Goal: Task Accomplishment & Management: Manage account settings

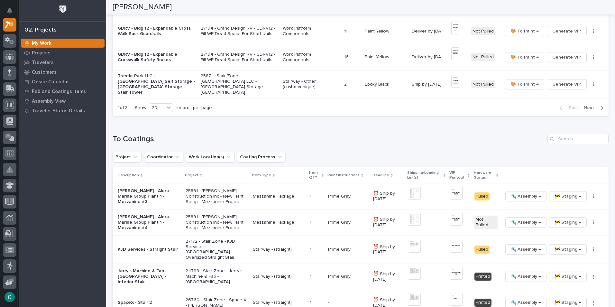
scroll to position [546, 0]
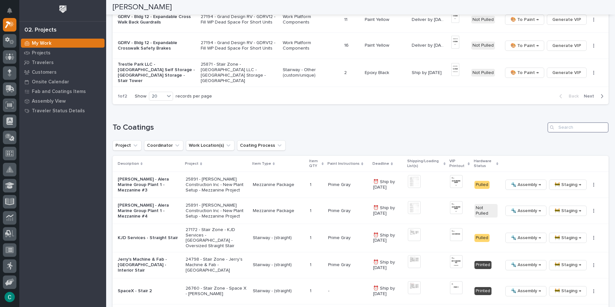
click at [578, 122] on input "Search" at bounding box center [577, 127] width 61 height 10
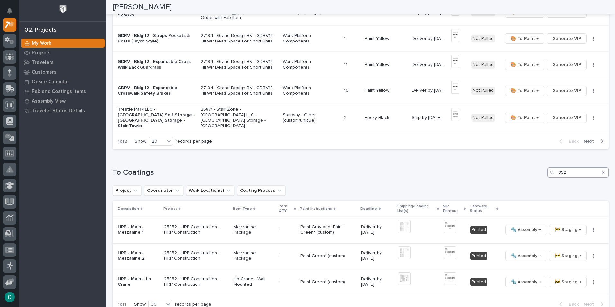
scroll to position [512, 0]
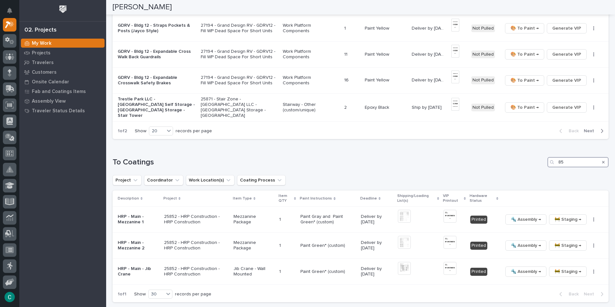
type input "8"
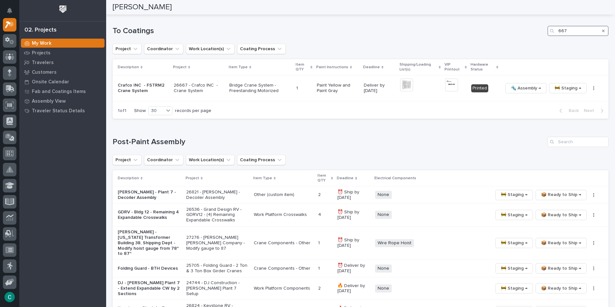
scroll to position [486, 0]
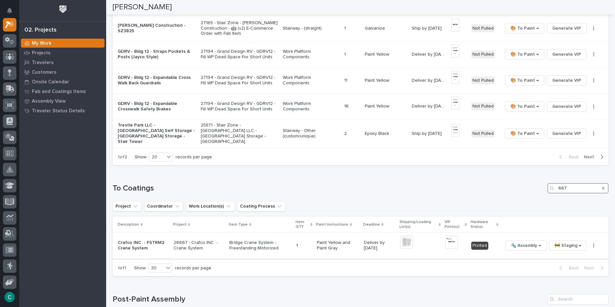
type input "667"
click at [452, 236] on img at bounding box center [451, 242] width 13 height 13
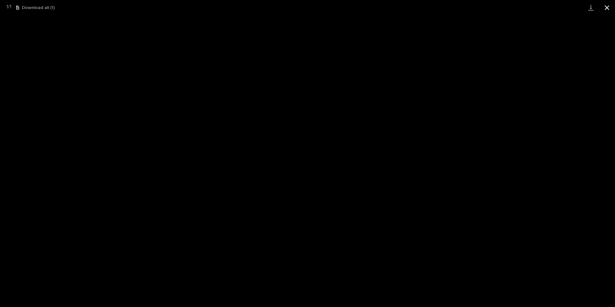
click at [606, 7] on button "Close gallery" at bounding box center [606, 7] width 16 height 15
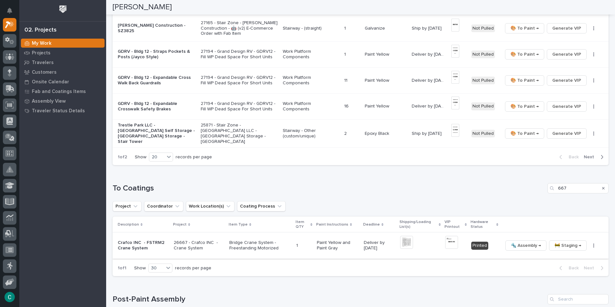
click at [523, 242] on span "🔩 Assembly →" at bounding box center [525, 245] width 30 height 8
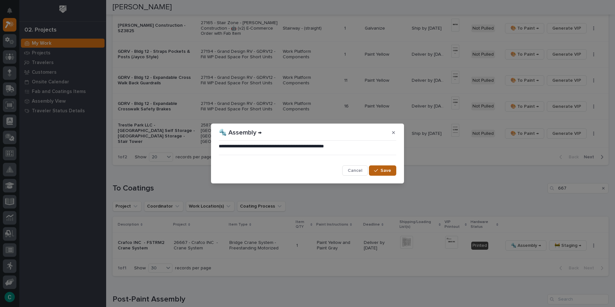
click at [385, 169] on span "Save" at bounding box center [385, 170] width 11 height 6
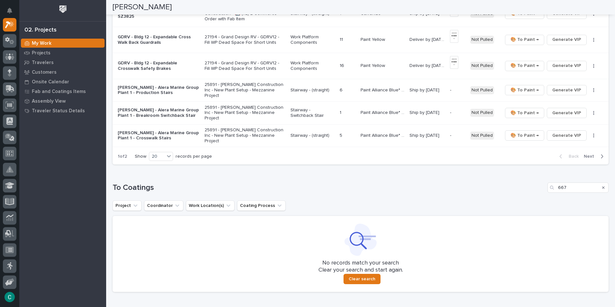
scroll to position [457, 0]
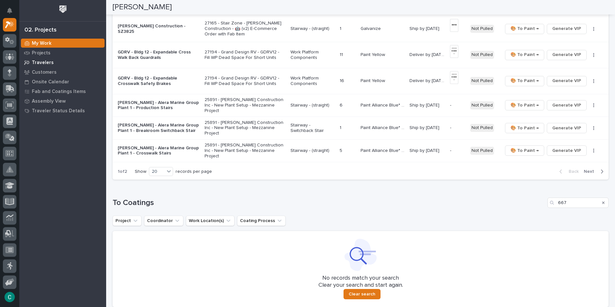
click at [52, 62] on div "Travelers" at bounding box center [63, 62] width 84 height 9
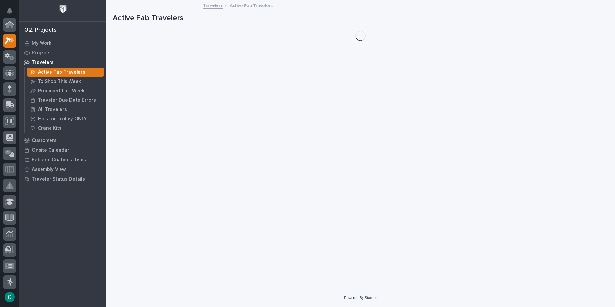
scroll to position [16, 0]
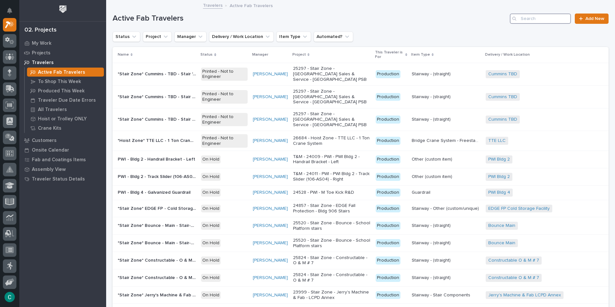
click at [561, 19] on input "Search" at bounding box center [539, 18] width 61 height 10
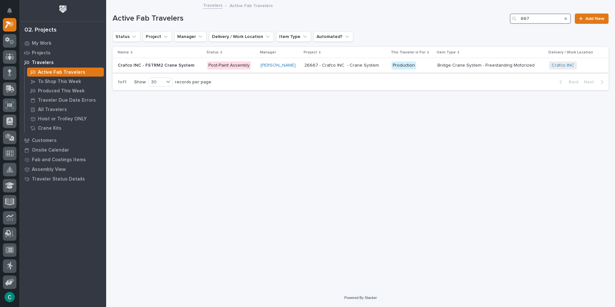
type input "667"
click at [152, 64] on p "Crafco INC - FSTRM2 Crane System" at bounding box center [157, 64] width 78 height 7
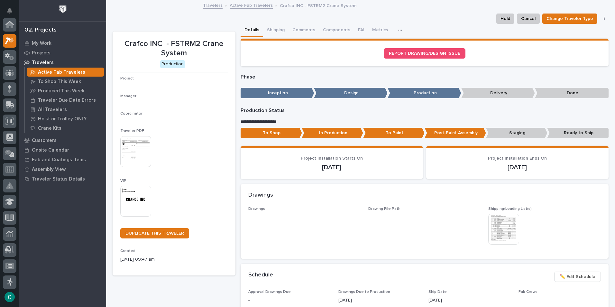
scroll to position [16, 0]
click at [129, 206] on img at bounding box center [135, 200] width 31 height 31
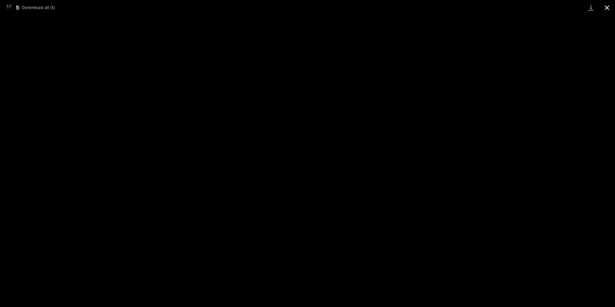
click at [605, 9] on button "Close gallery" at bounding box center [606, 7] width 16 height 15
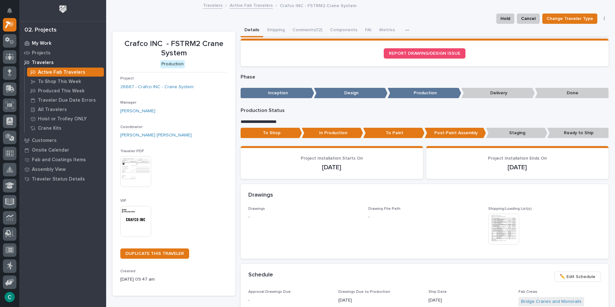
click at [38, 39] on div "My Work" at bounding box center [63, 43] width 84 height 9
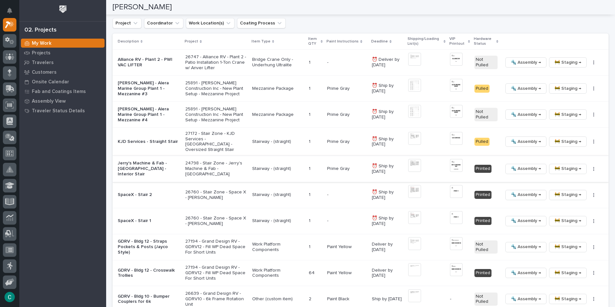
scroll to position [643, 0]
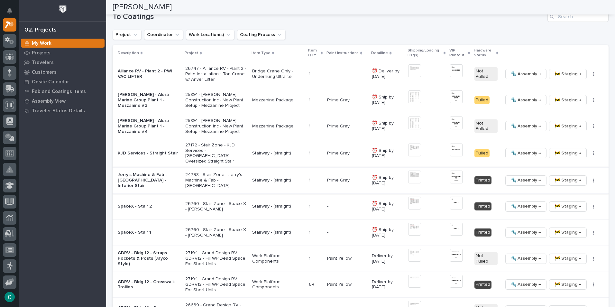
click at [454, 170] on img at bounding box center [456, 176] width 13 height 13
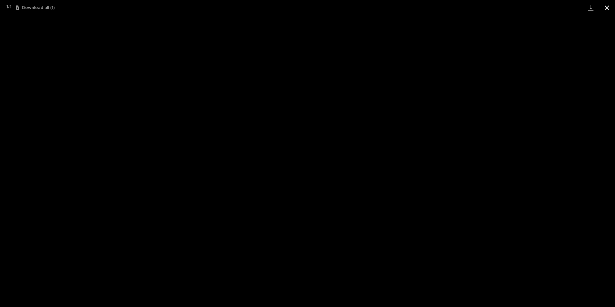
click at [608, 9] on button "Close gallery" at bounding box center [606, 7] width 16 height 15
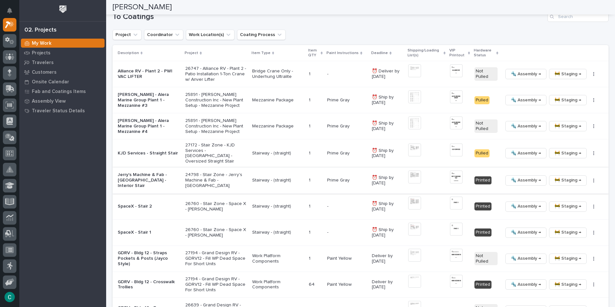
click at [562, 176] on span "🚧 Staging →" at bounding box center [567, 180] width 27 height 8
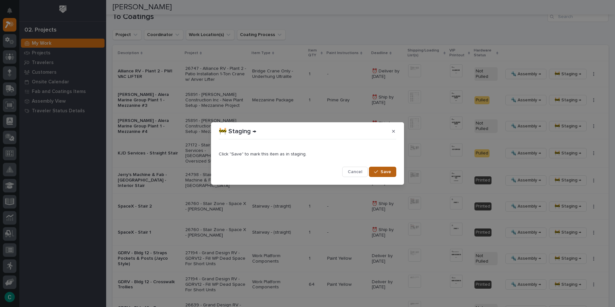
click at [381, 172] on span "Save" at bounding box center [385, 172] width 11 height 6
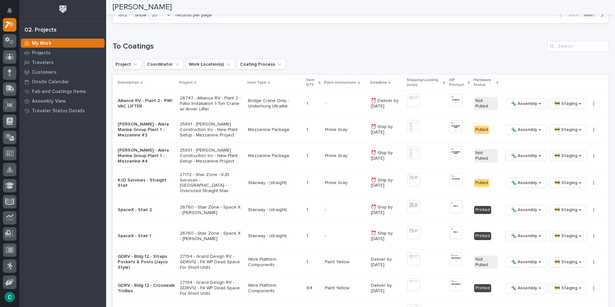
scroll to position [611, 0]
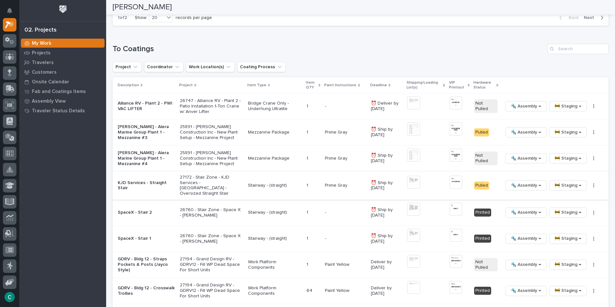
click at [454, 175] on img at bounding box center [455, 181] width 13 height 13
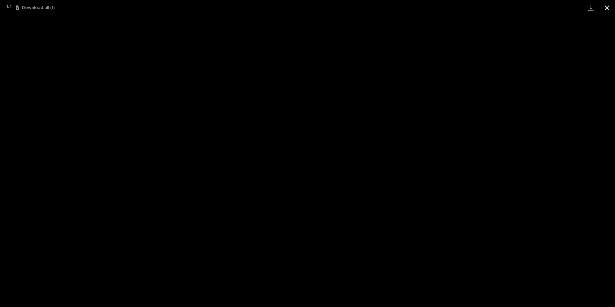
click at [612, 6] on button "Close gallery" at bounding box center [606, 7] width 16 height 15
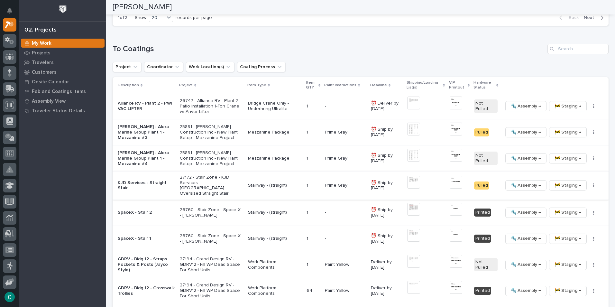
click at [562, 181] on span "🚧 Staging →" at bounding box center [567, 185] width 27 height 8
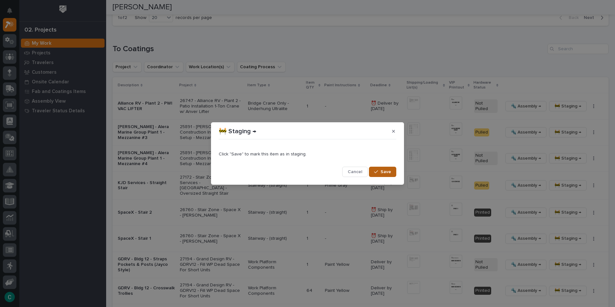
click at [385, 170] on span "Save" at bounding box center [385, 172] width 11 height 6
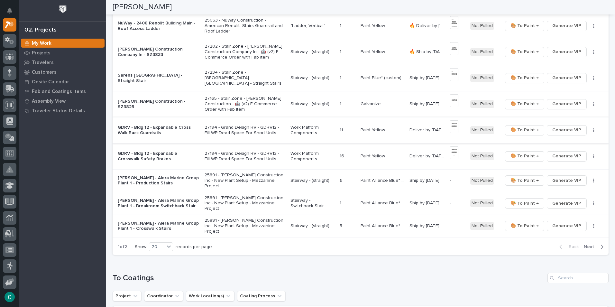
scroll to position [437, 0]
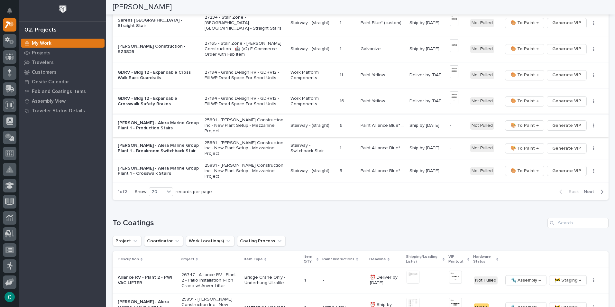
click at [570, 123] on span "Generate VIP" at bounding box center [566, 125] width 29 height 8
click at [567, 144] on span "Generate VIP" at bounding box center [566, 148] width 29 height 8
click at [564, 167] on span "Generate VIP" at bounding box center [566, 171] width 29 height 8
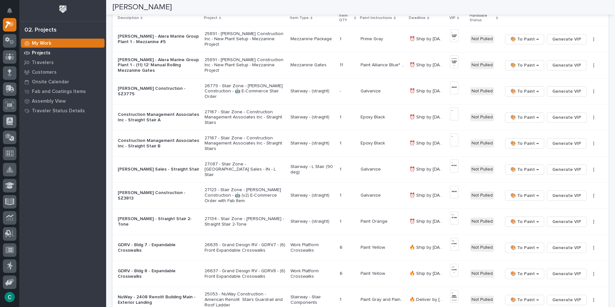
scroll to position [51, 0]
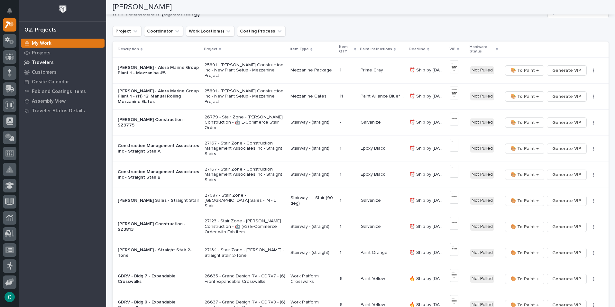
click at [46, 63] on p "Travelers" at bounding box center [43, 63] width 22 height 6
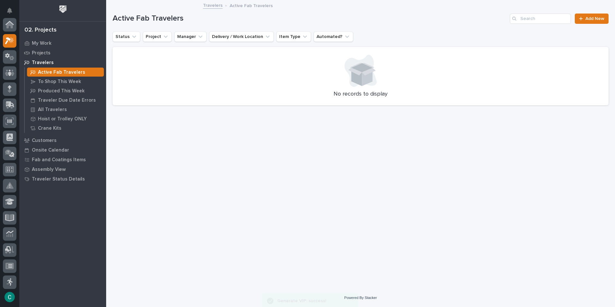
scroll to position [16, 0]
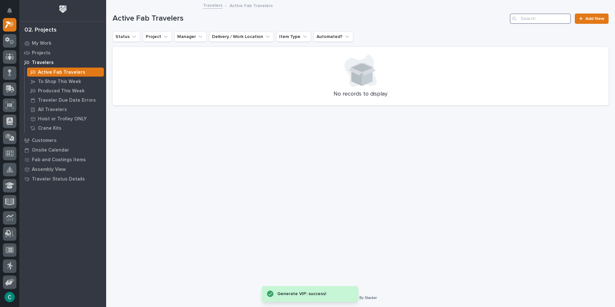
click at [526, 23] on input "Search" at bounding box center [539, 18] width 61 height 10
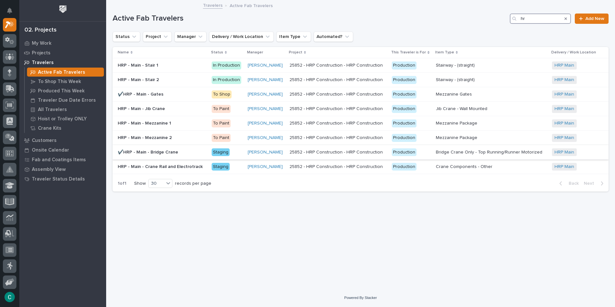
type input "h"
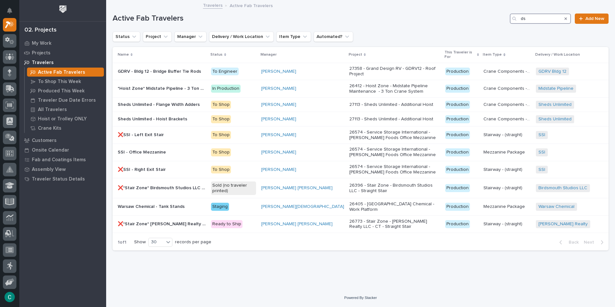
type input "d"
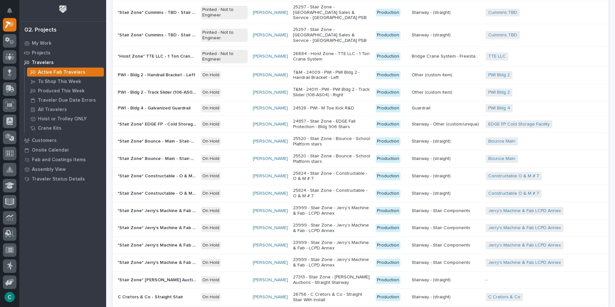
scroll to position [14, 0]
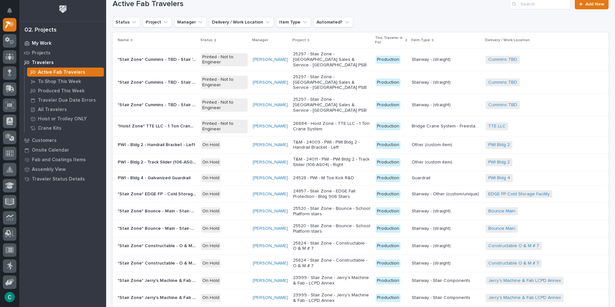
click at [40, 46] on p "My Work" at bounding box center [42, 43] width 20 height 6
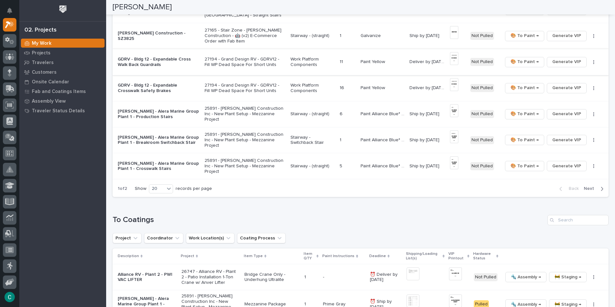
scroll to position [579, 0]
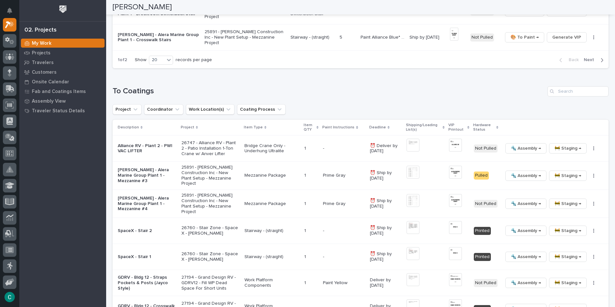
click at [597, 61] on div "button" at bounding box center [599, 60] width 5 height 6
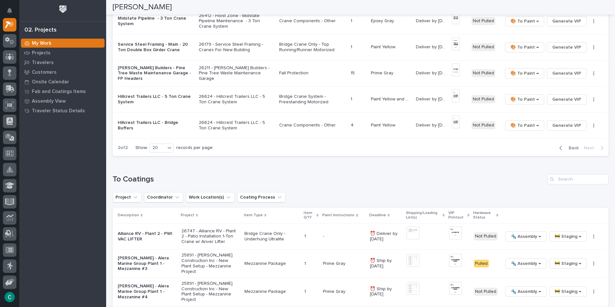
scroll to position [354, 0]
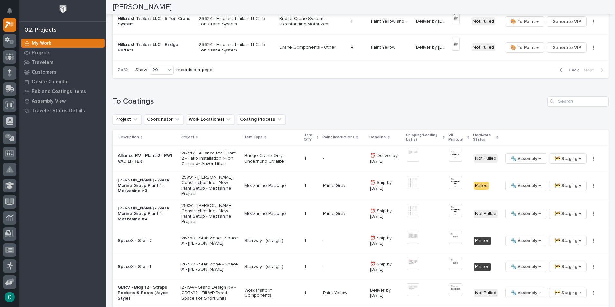
click at [567, 68] on span "Back" at bounding box center [571, 70] width 14 height 6
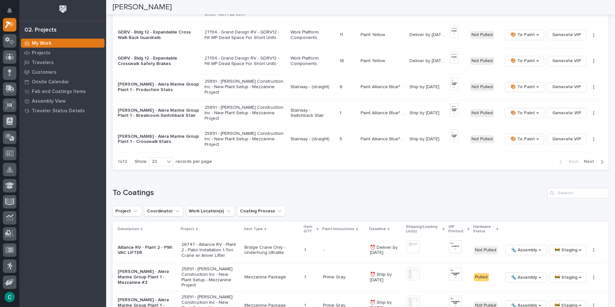
scroll to position [430, 0]
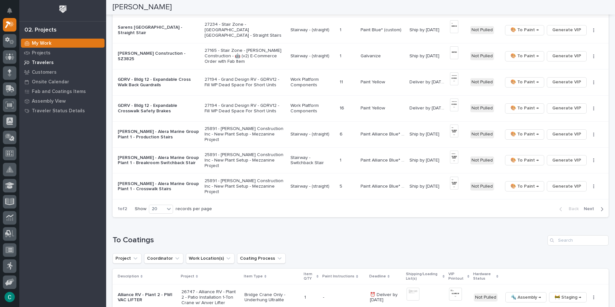
click at [46, 60] on p "Travelers" at bounding box center [43, 63] width 22 height 6
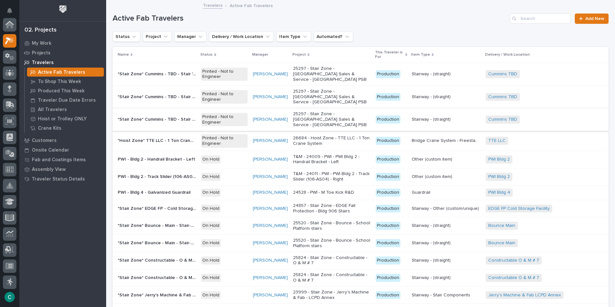
scroll to position [16, 0]
click at [537, 21] on input "Search" at bounding box center [539, 18] width 61 height 10
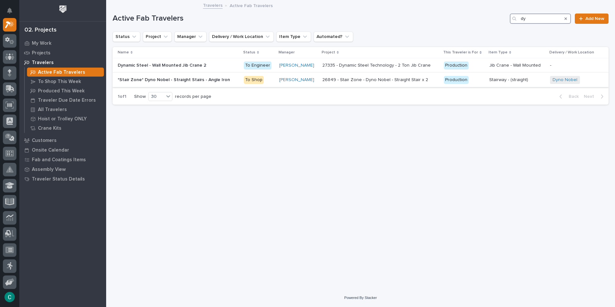
type input "d"
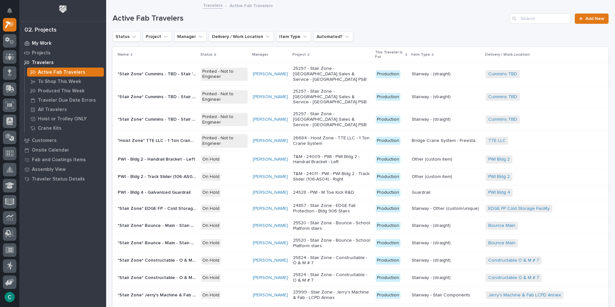
click at [36, 42] on p "My Work" at bounding box center [42, 43] width 20 height 6
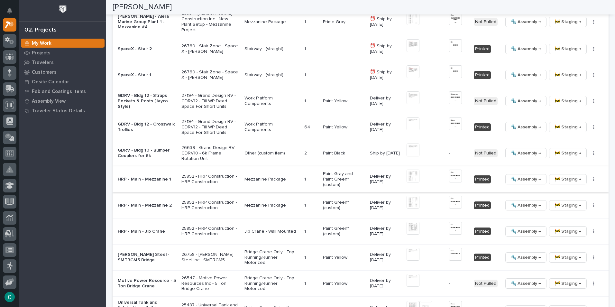
scroll to position [771, 0]
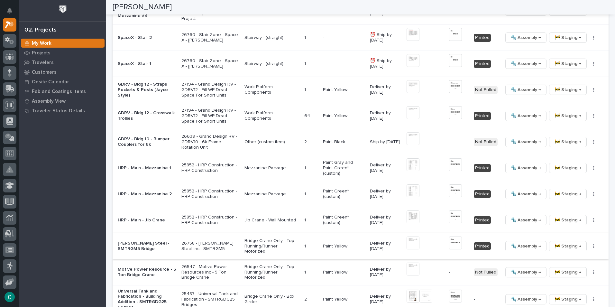
click at [412, 239] on img at bounding box center [412, 242] width 13 height 13
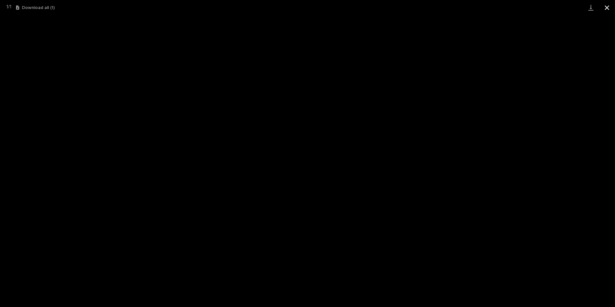
click at [608, 4] on button "Close gallery" at bounding box center [606, 7] width 16 height 15
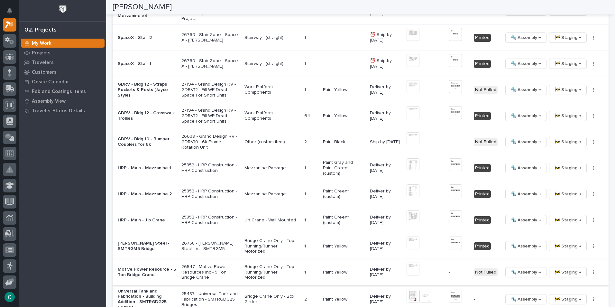
click at [535, 270] on span "🔩 Assembly →" at bounding box center [525, 272] width 30 height 8
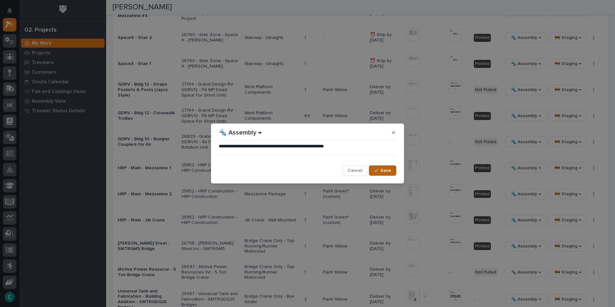
click at [390, 170] on span "Save" at bounding box center [385, 170] width 11 height 6
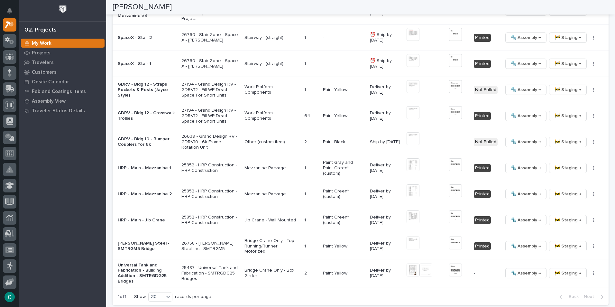
click at [356, 170] on div "Paint Gray and Paint Green* (custom)" at bounding box center [344, 167] width 42 height 21
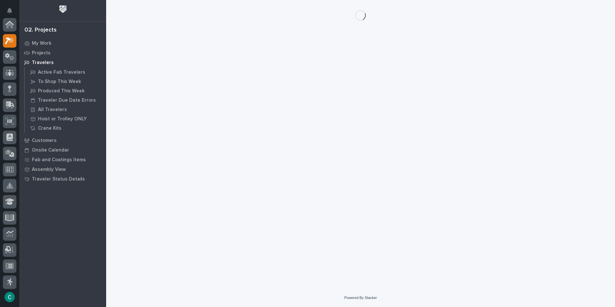
scroll to position [16, 0]
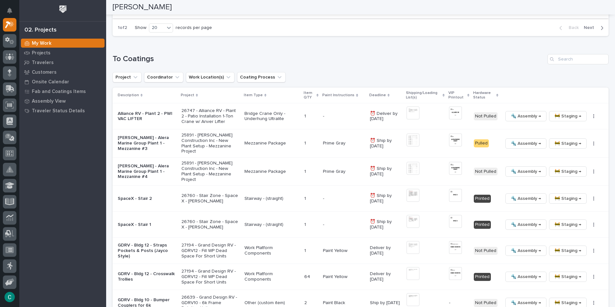
scroll to position [771, 0]
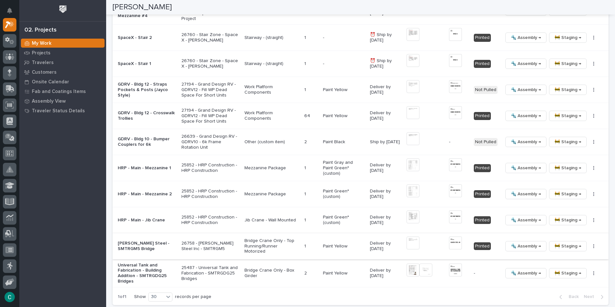
click at [524, 242] on span "🔩 Assembly →" at bounding box center [525, 246] width 30 height 8
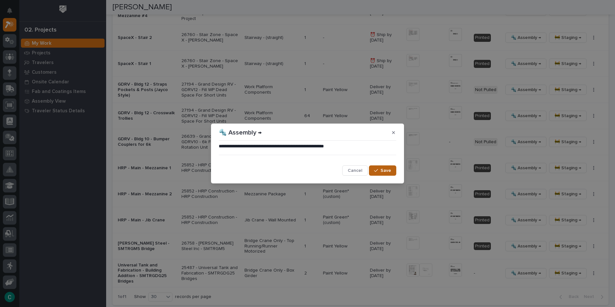
click at [387, 171] on span "Save" at bounding box center [385, 170] width 11 height 6
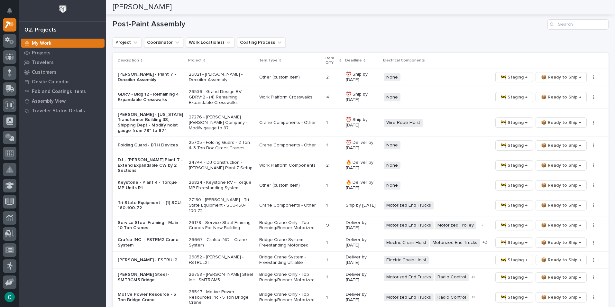
scroll to position [1061, 0]
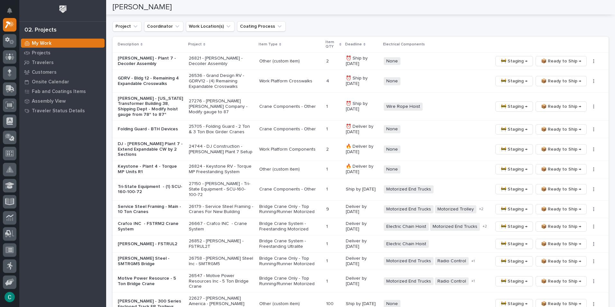
click at [140, 275] on p "Motive Power Resource - 5 Ton Bridge Crane" at bounding box center [151, 280] width 66 height 11
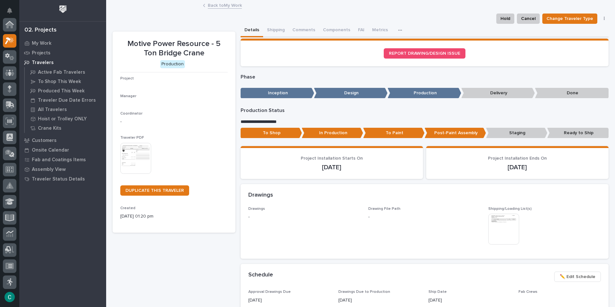
scroll to position [16, 0]
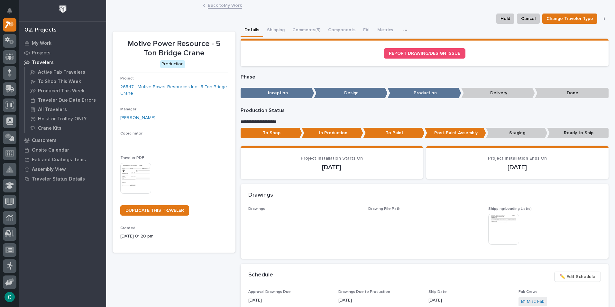
click at [403, 132] on p "To Paint" at bounding box center [393, 133] width 61 height 11
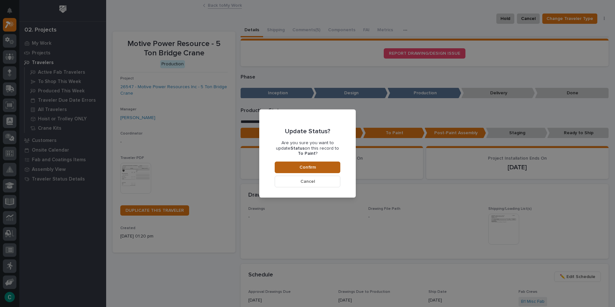
click at [293, 166] on button "Confirm" at bounding box center [307, 167] width 66 height 12
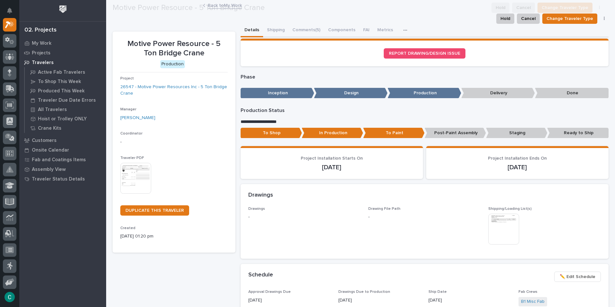
scroll to position [39, 0]
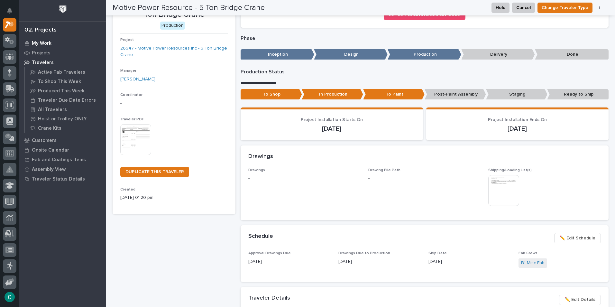
click at [42, 46] on div "My Work" at bounding box center [63, 43] width 84 height 9
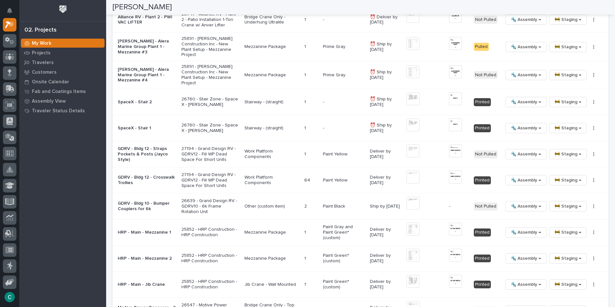
scroll to position [771, 0]
